Goal: Task Accomplishment & Management: Manage account settings

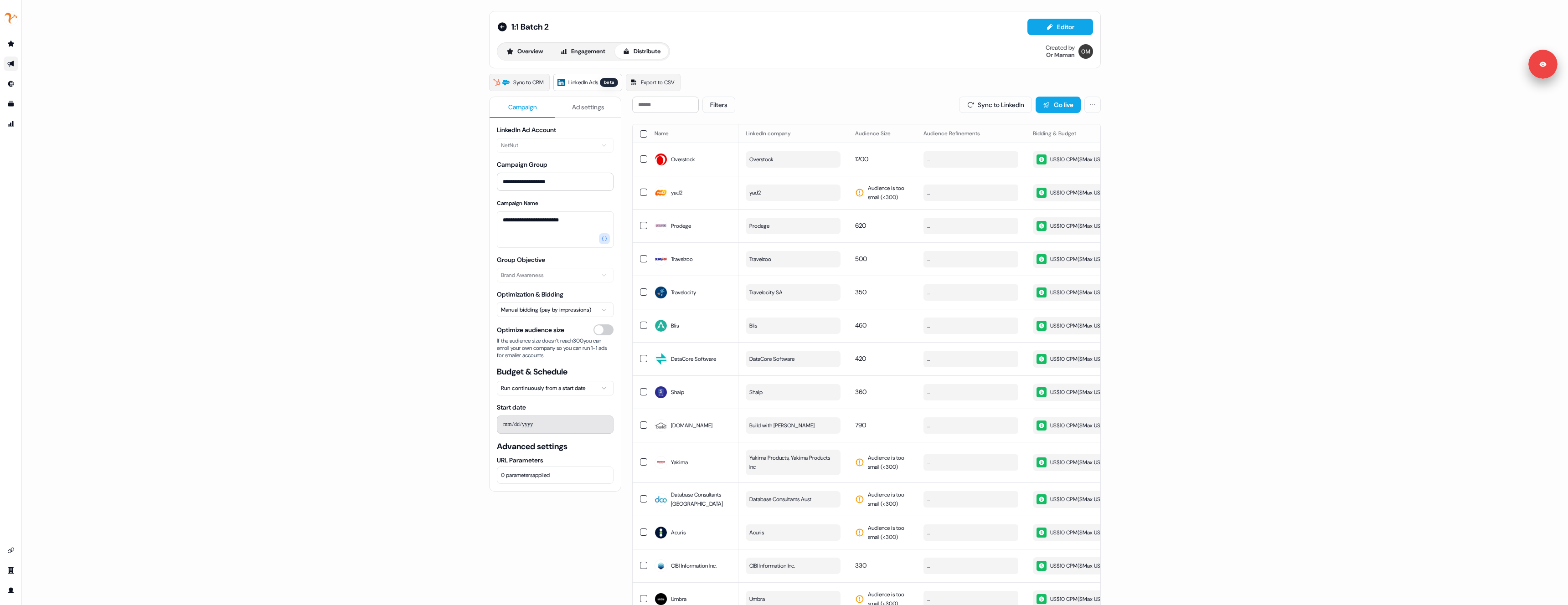
click at [642, 135] on button "button" at bounding box center [643, 134] width 7 height 7
click at [642, 135] on button "button" at bounding box center [643, 135] width 7 height 7
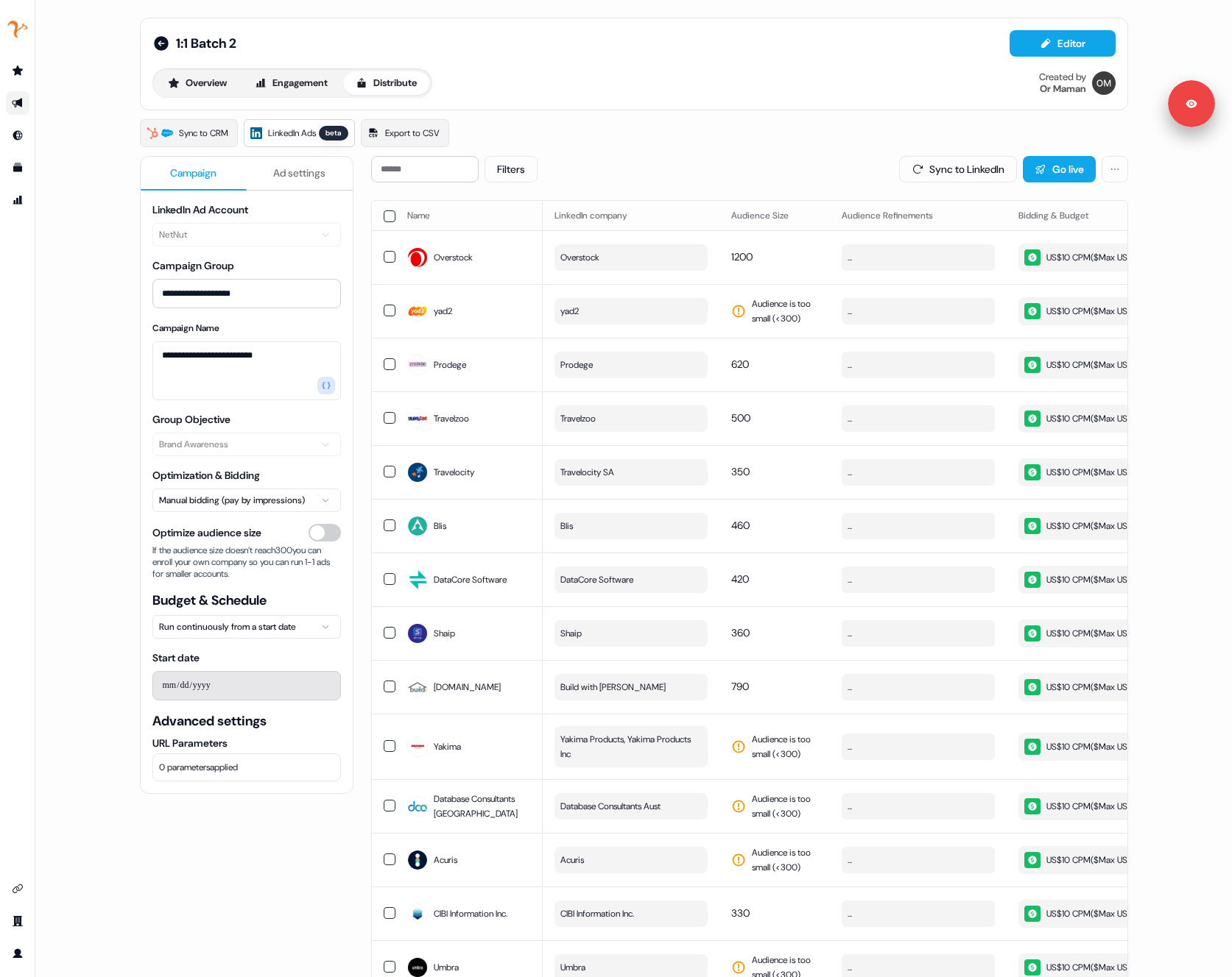
click at [395, 211] on th "Name" at bounding box center [469, 215] width 147 height 29
click at [385, 216] on button "button" at bounding box center [389, 216] width 12 height 12
click at [385, 216] on button "button" at bounding box center [389, 217] width 12 height 12
click at [219, 86] on button "Overview" at bounding box center [197, 84] width 84 height 24
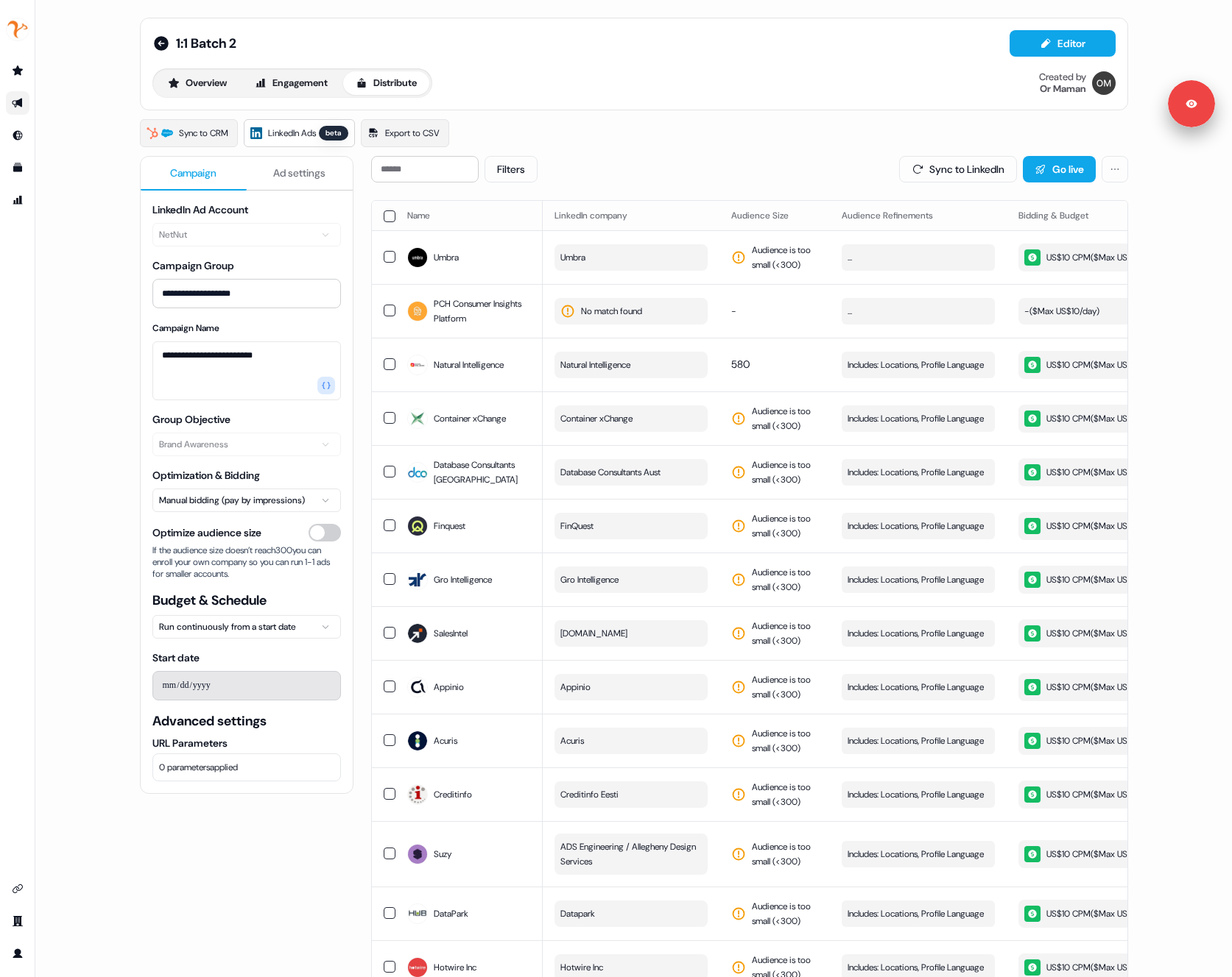
click at [385, 215] on button "button" at bounding box center [389, 216] width 12 height 12
click at [385, 215] on button "button" at bounding box center [389, 217] width 12 height 12
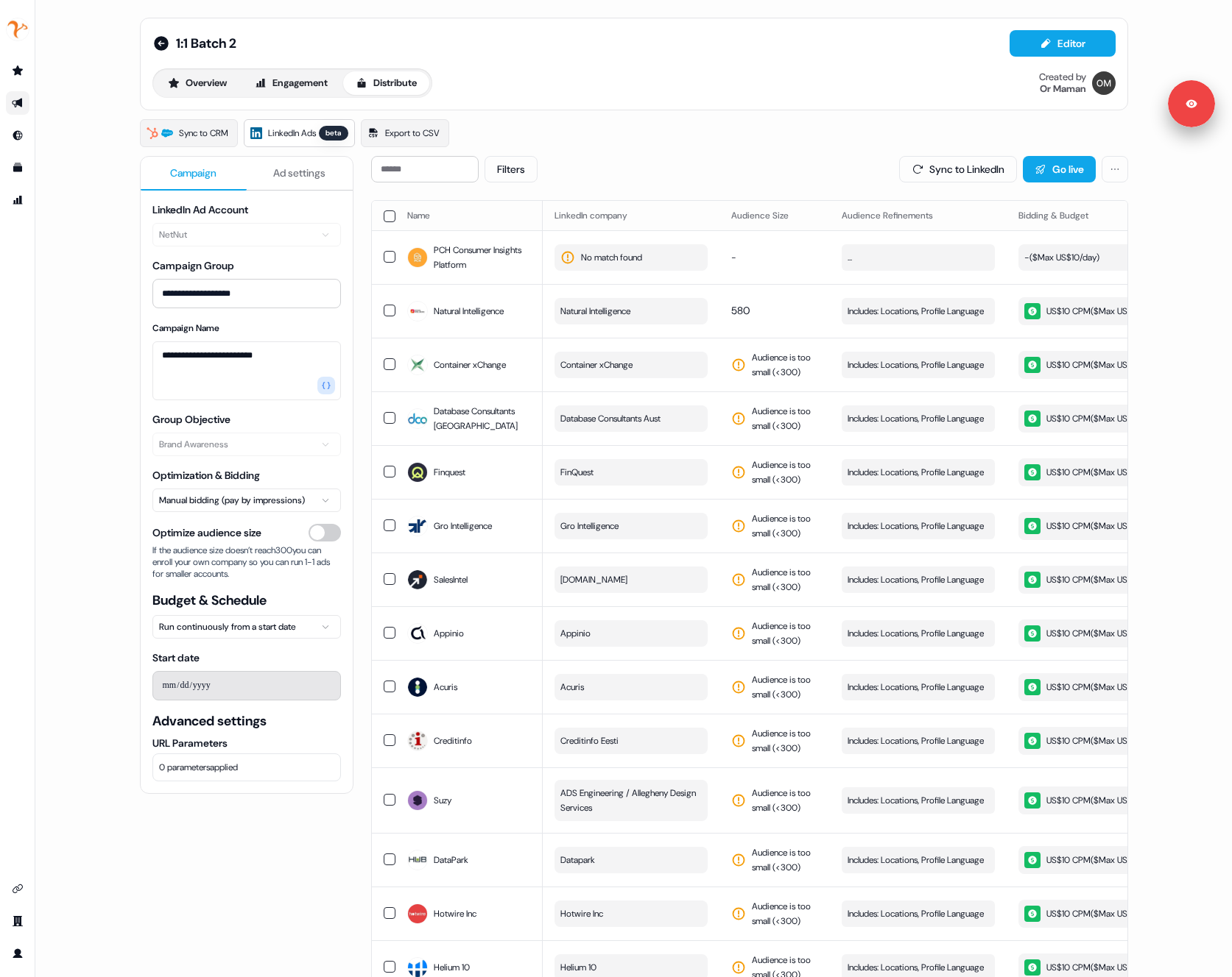
click at [387, 212] on button "button" at bounding box center [389, 216] width 12 height 12
click at [387, 212] on button "button" at bounding box center [389, 217] width 12 height 12
